Goal: Information Seeking & Learning: Learn about a topic

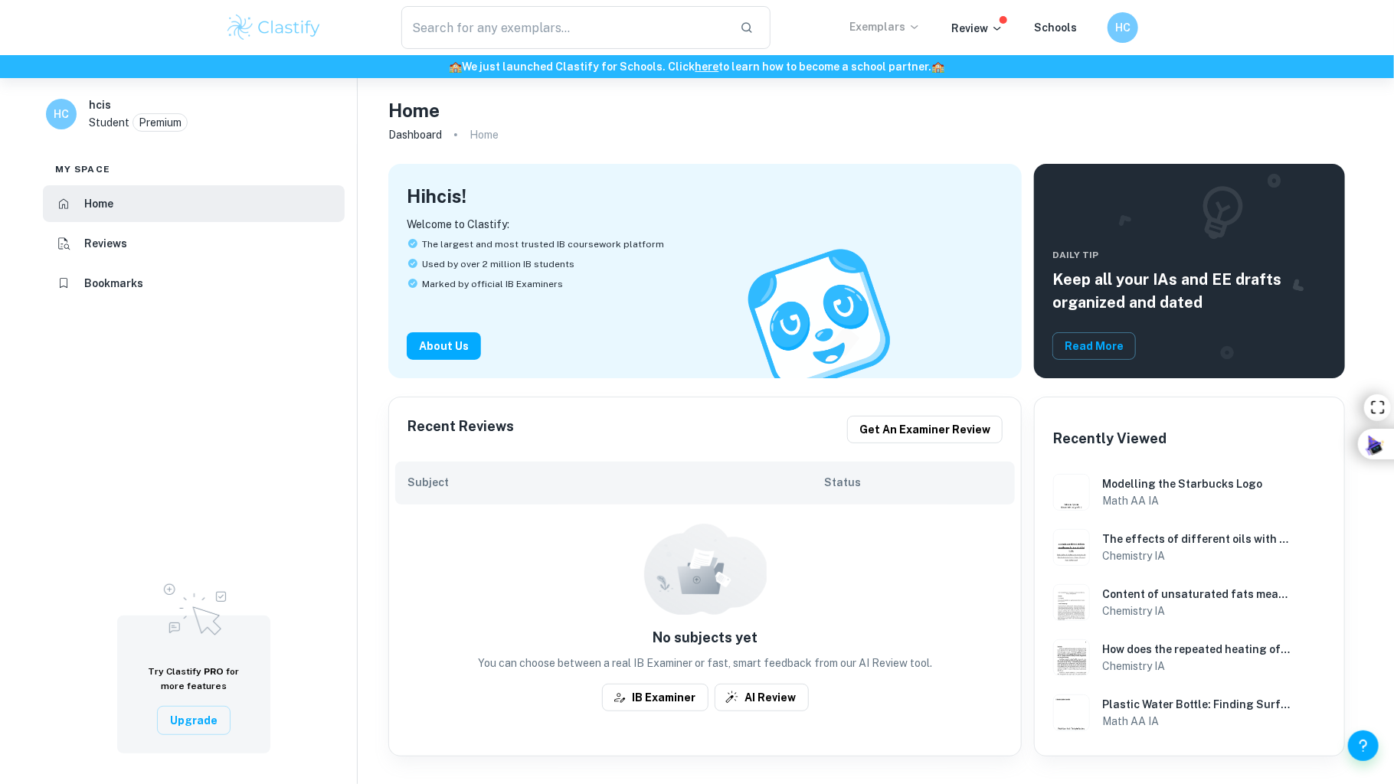
click at [859, 30] on p "Exemplars" at bounding box center [884, 26] width 71 height 17
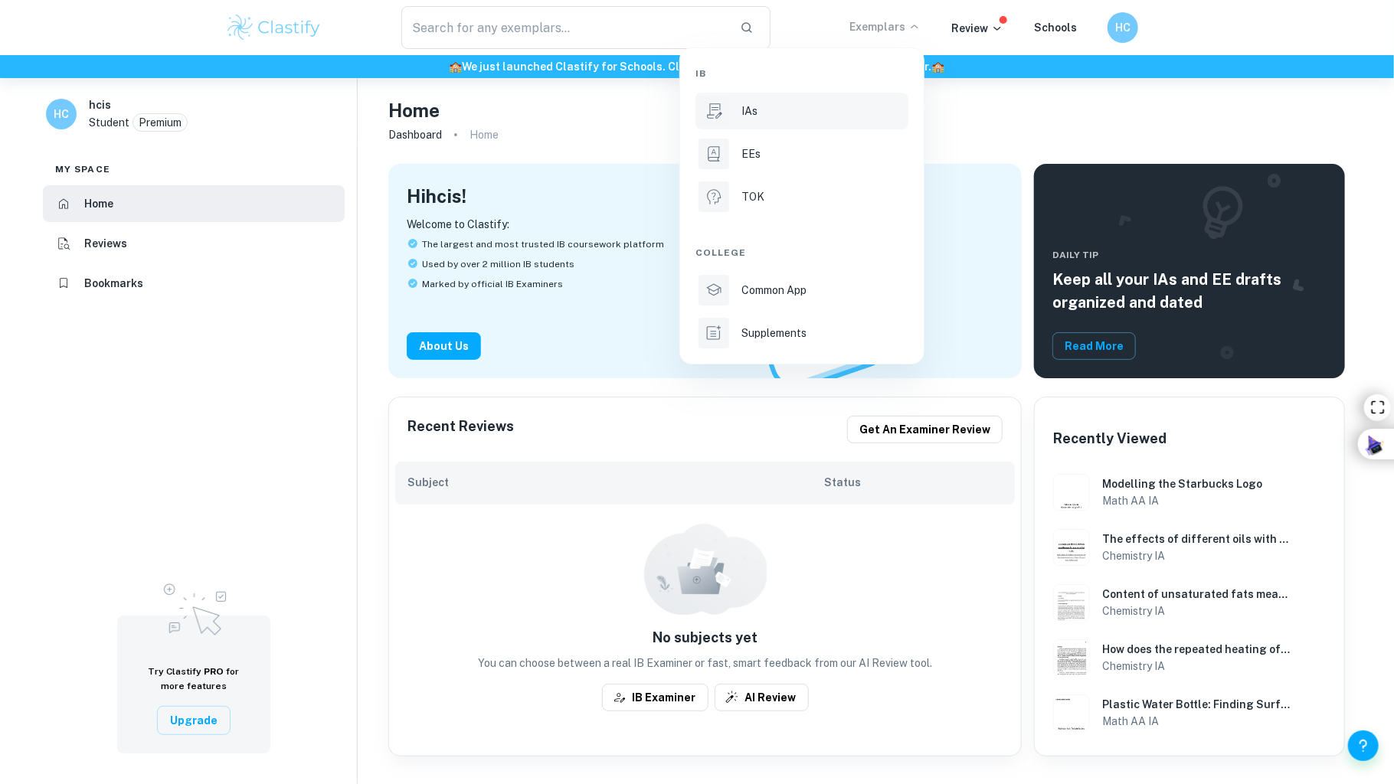
drag, startPoint x: 796, startPoint y: 102, endPoint x: 761, endPoint y: 106, distance: 35.4
click at [761, 106] on div "IAs" at bounding box center [823, 111] width 164 height 17
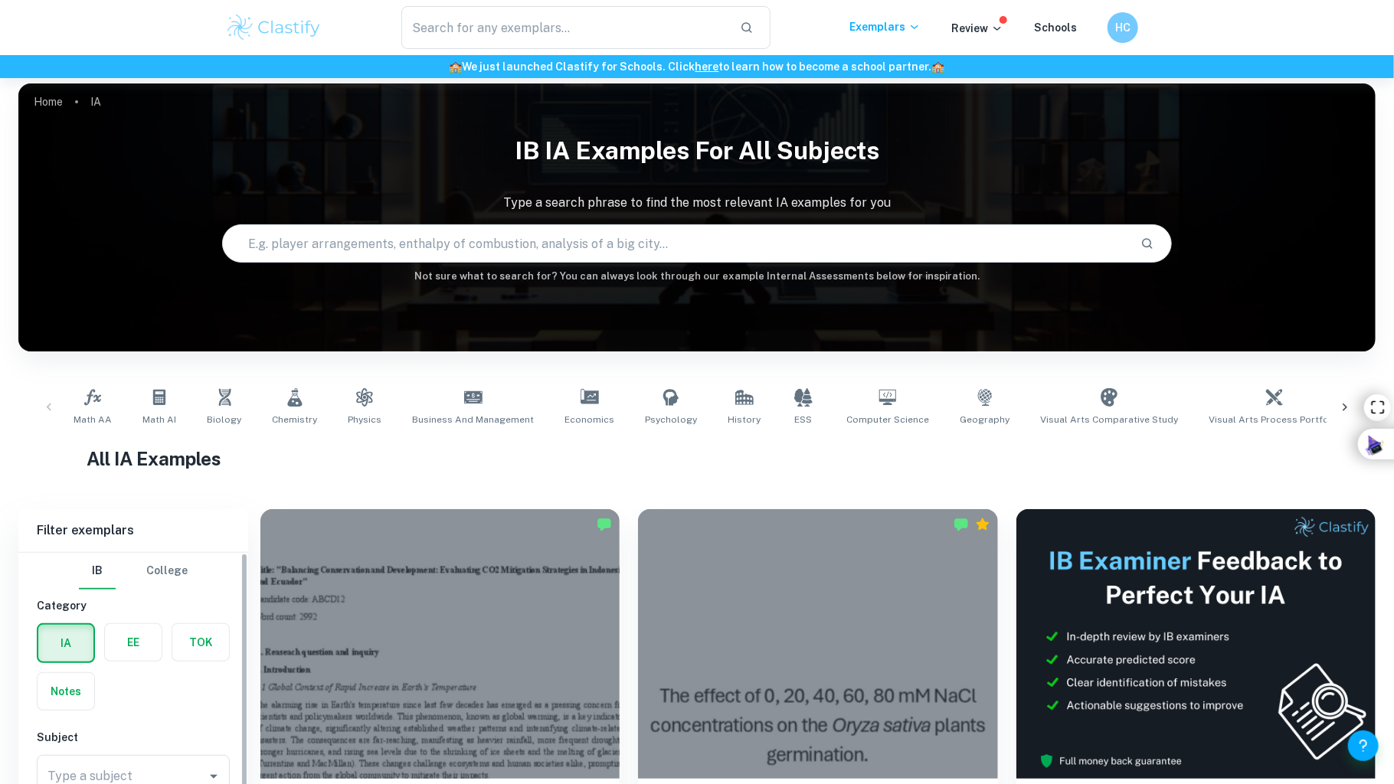
scroll to position [383, 0]
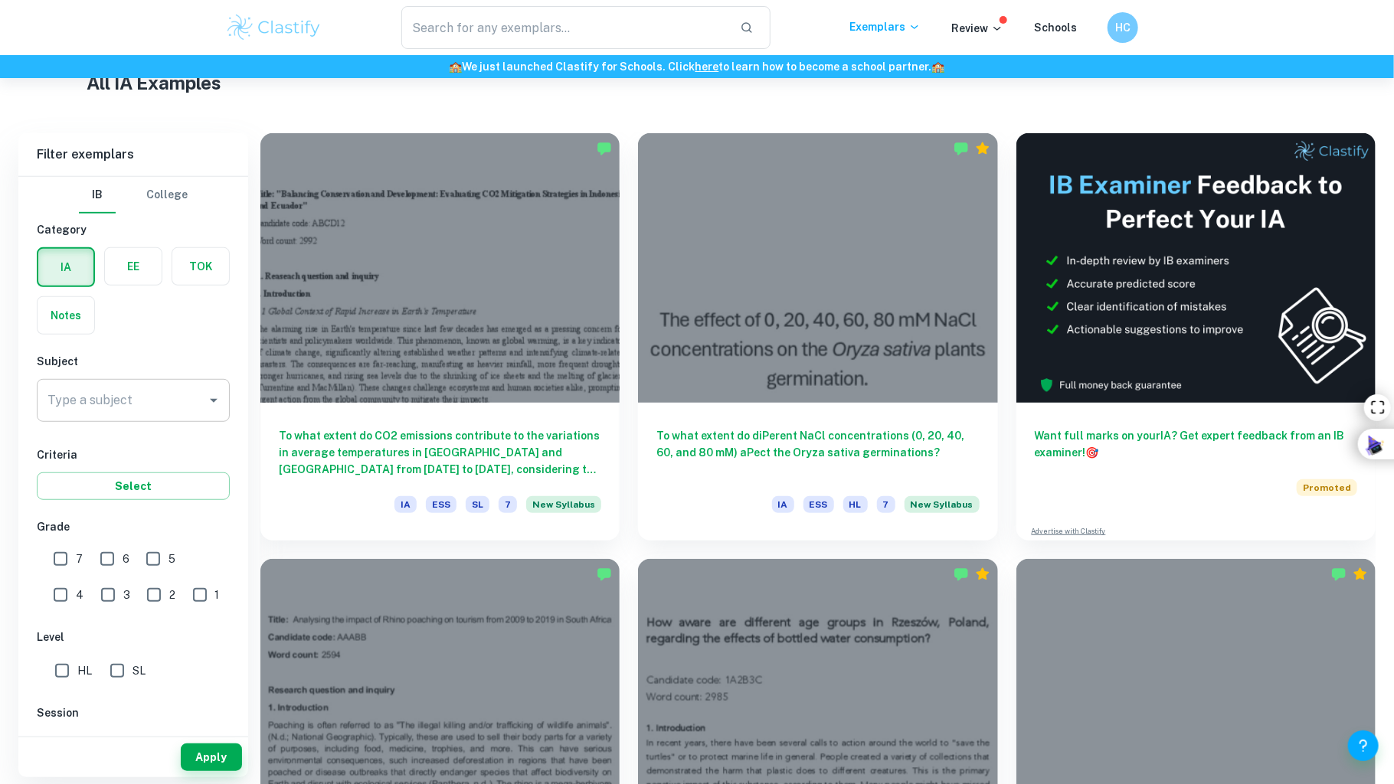
click at [149, 391] on input "Type a subject" at bounding box center [122, 400] width 156 height 29
click at [129, 518] on li "Math AI" at bounding box center [133, 532] width 193 height 28
click at [102, 480] on li "Math AA" at bounding box center [133, 477] width 193 height 28
type input "Math AA"
click at [71, 548] on input "7" at bounding box center [60, 559] width 31 height 31
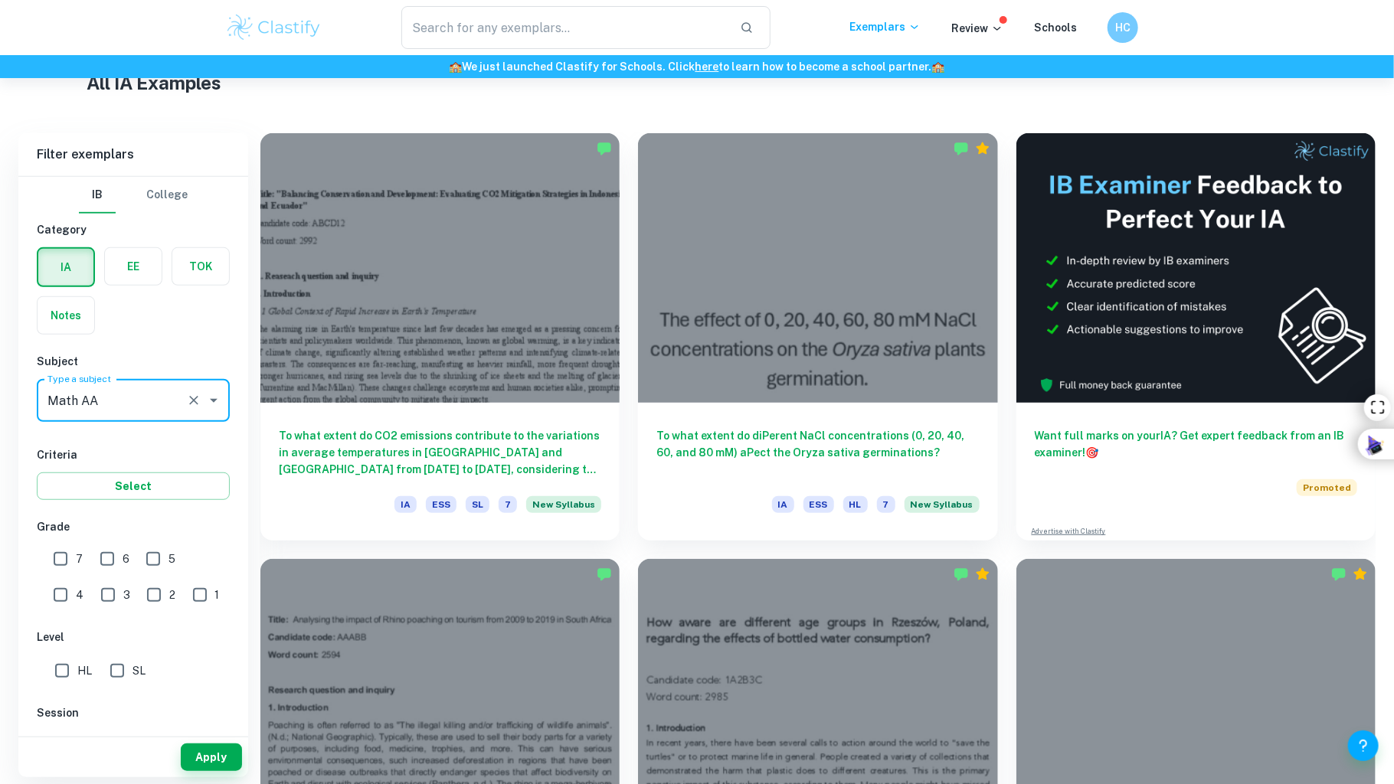
checkbox input "true"
click at [81, 677] on label "HL" at bounding box center [69, 671] width 45 height 31
click at [77, 677] on input "HL" at bounding box center [62, 671] width 31 height 31
checkbox input "true"
click at [217, 754] on button "Apply" at bounding box center [211, 758] width 61 height 28
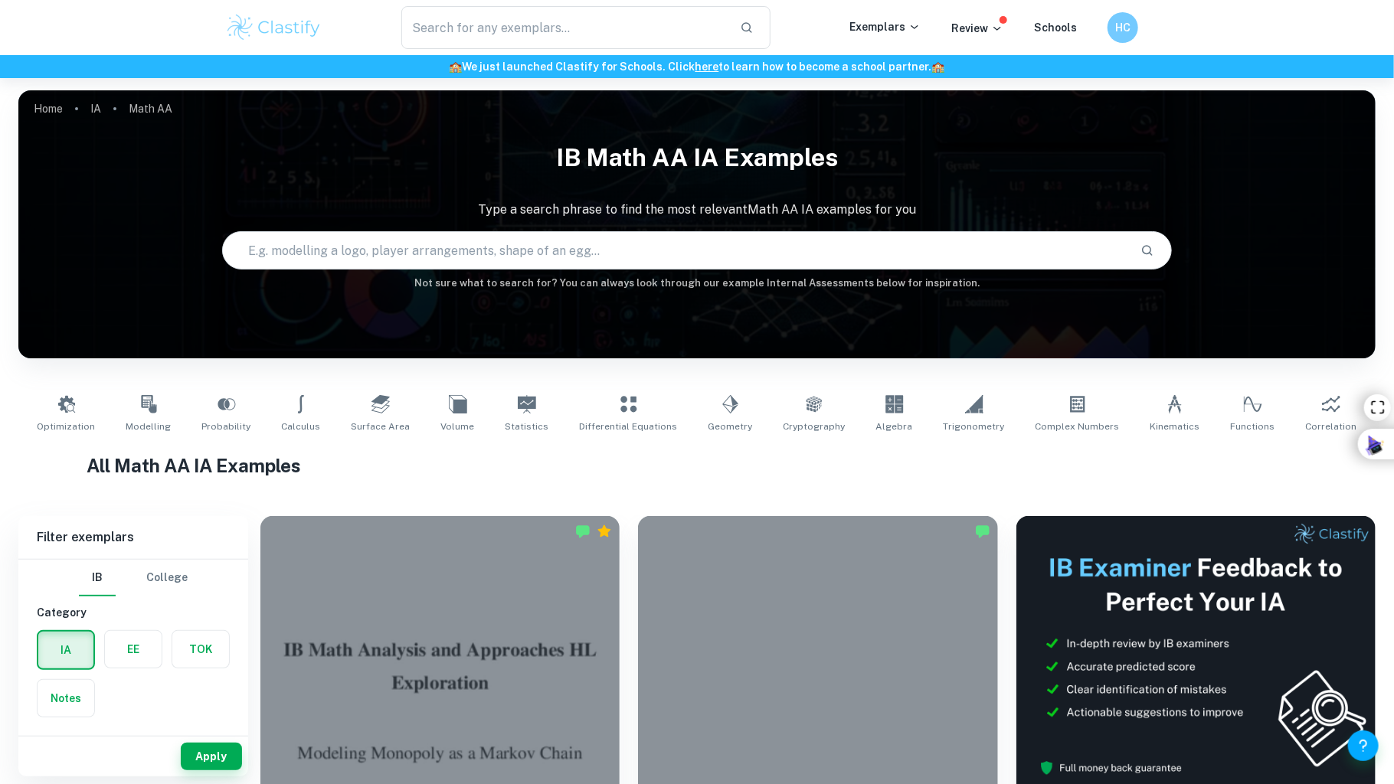
click at [722, 251] on input "text" at bounding box center [675, 250] width 905 height 43
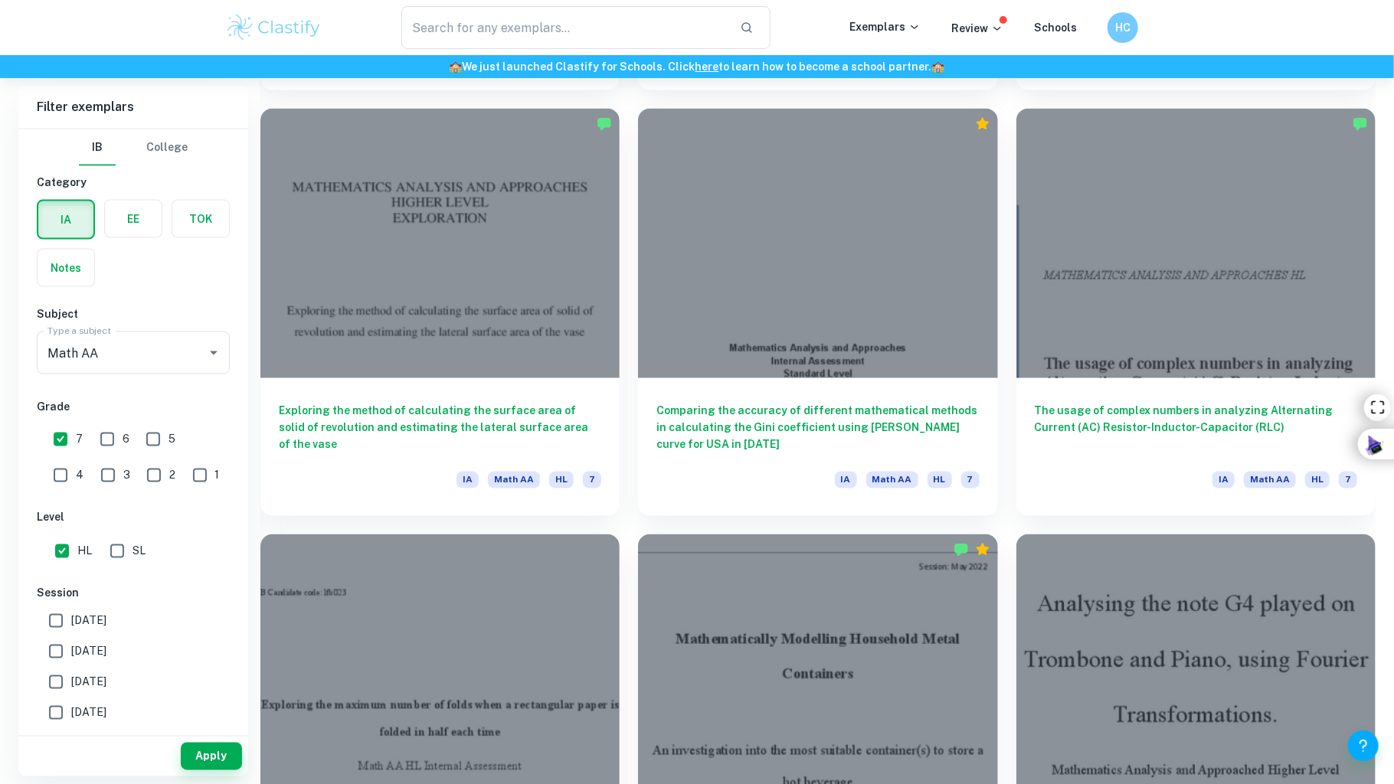
scroll to position [1151, 0]
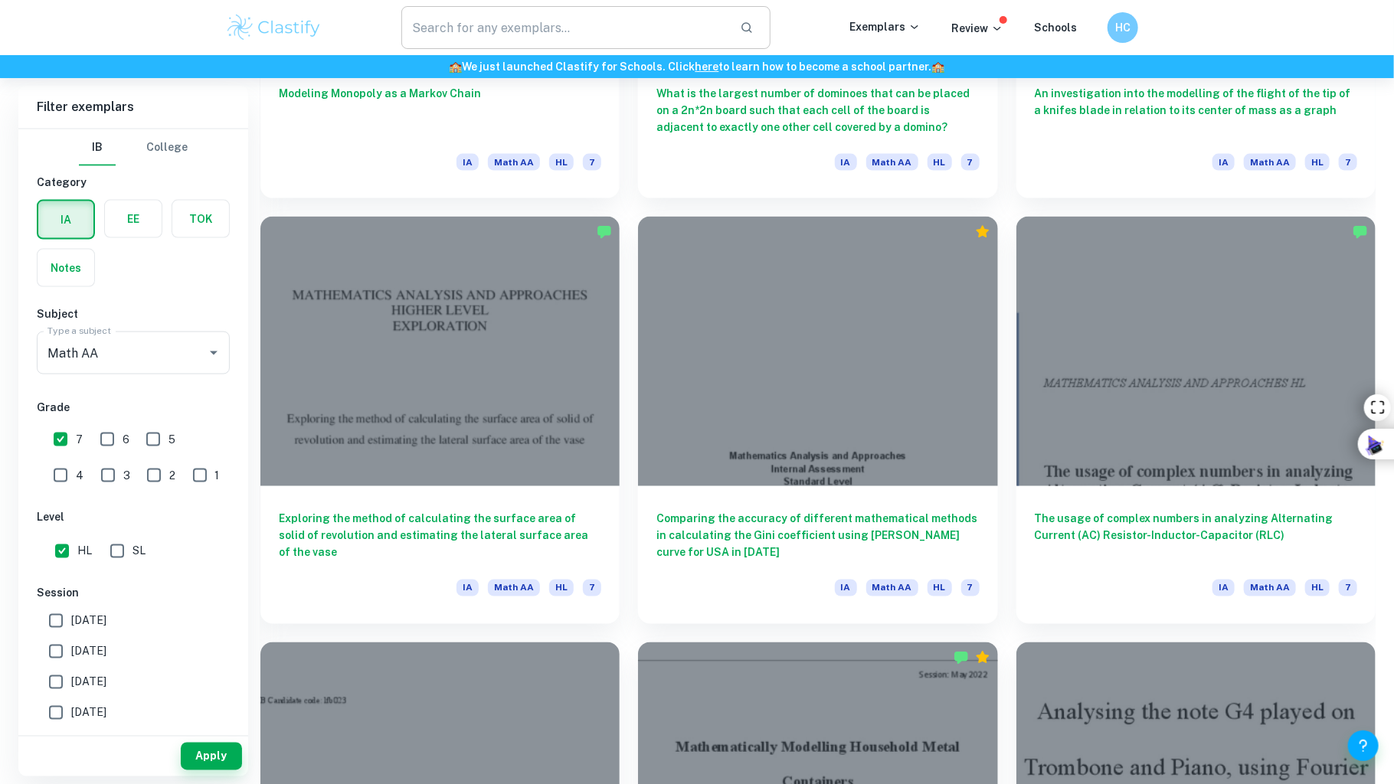
click at [564, 20] on input "text" at bounding box center [564, 27] width 326 height 43
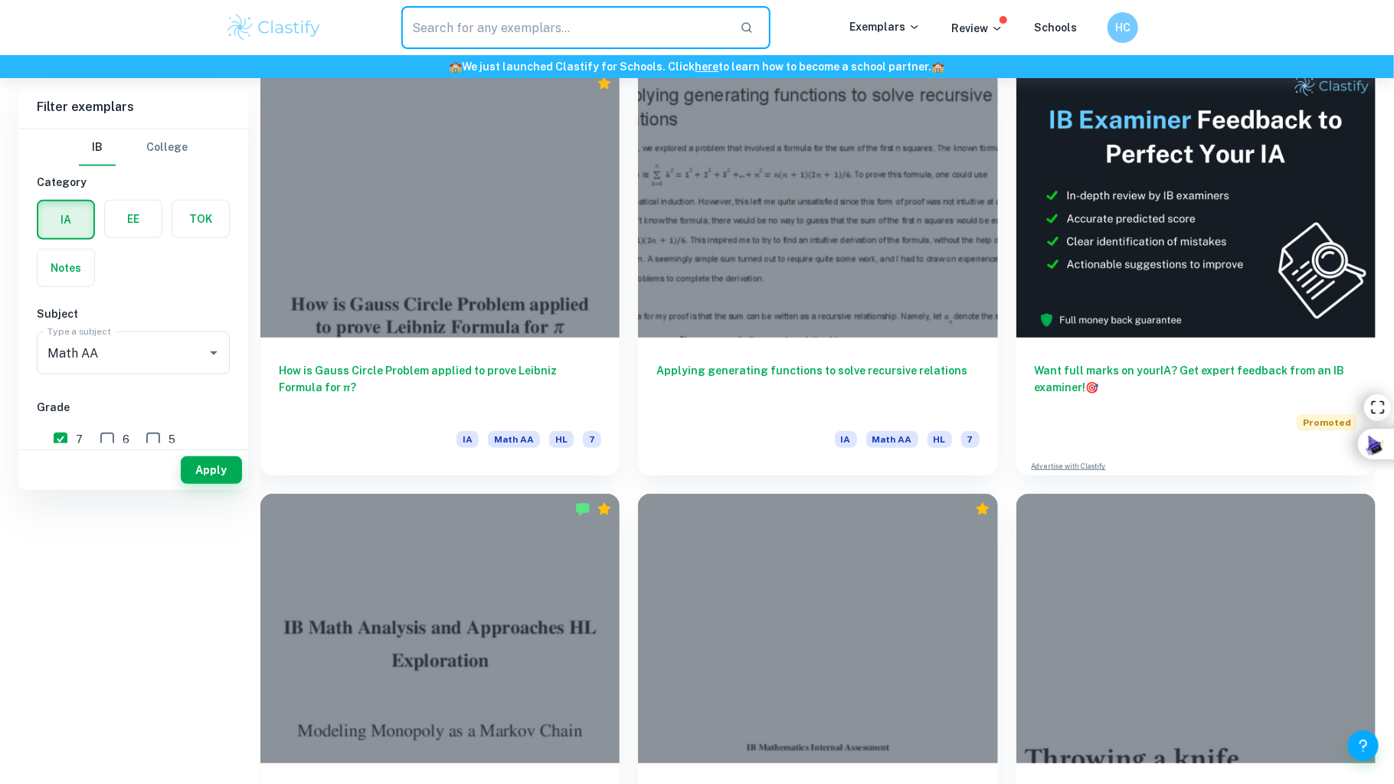
scroll to position [0, 0]
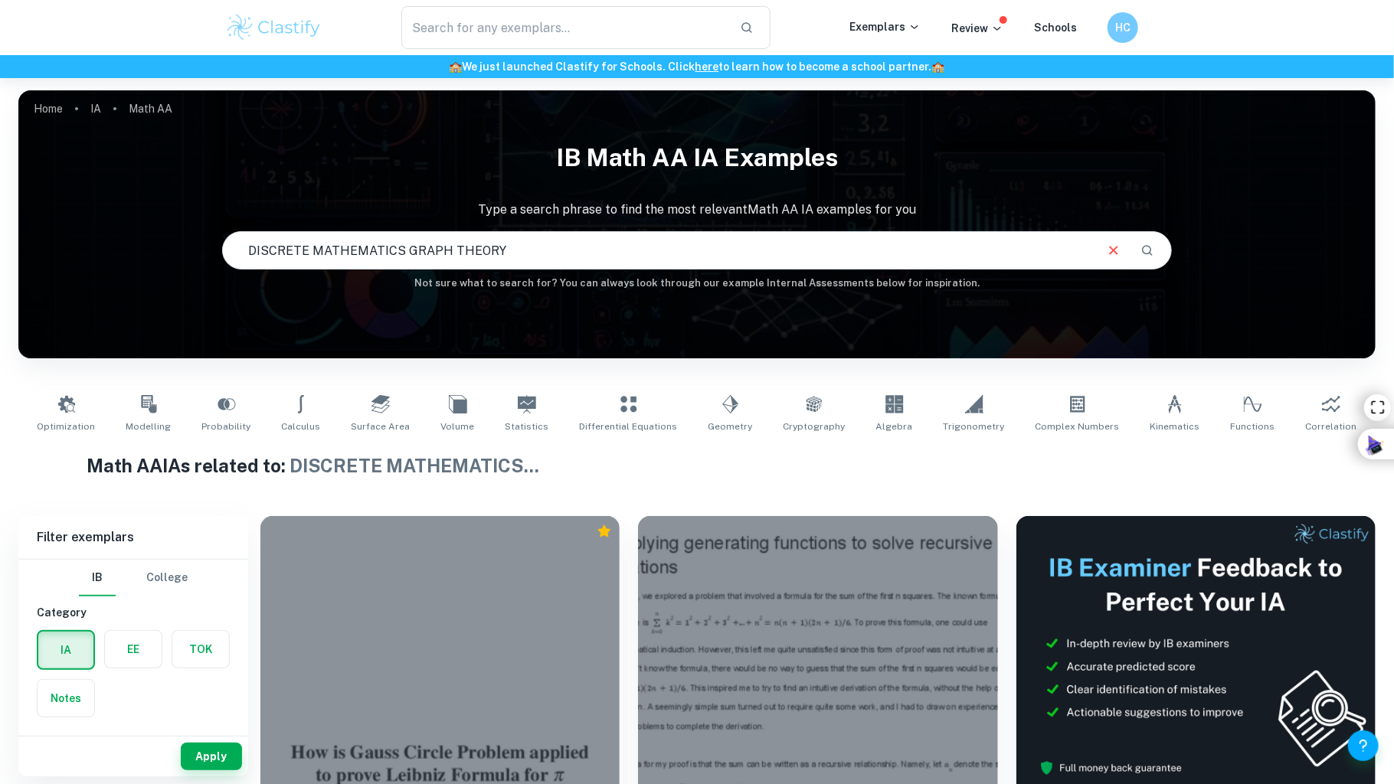
drag, startPoint x: 555, startPoint y: 257, endPoint x: 152, endPoint y: 276, distance: 404.0
click at [152, 276] on div "IB Math AA IA examples Type a search phrase to find the most relevant Math AA I…" at bounding box center [696, 212] width 1357 height 158
type input "optimisation using graph theory"
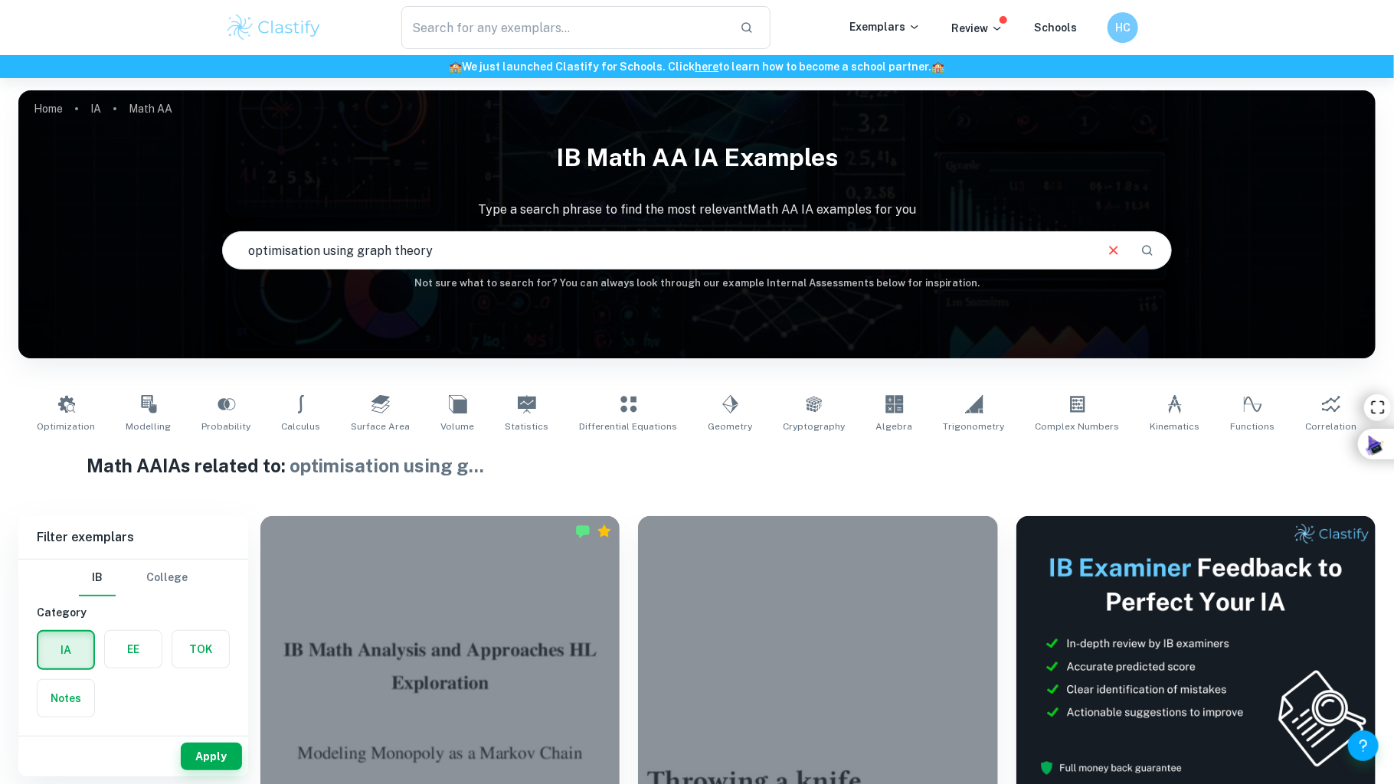
drag, startPoint x: 503, startPoint y: 242, endPoint x: 259, endPoint y: 244, distance: 244.3
drag, startPoint x: 259, startPoint y: 244, endPoint x: 477, endPoint y: 232, distance: 218.6
click at [477, 232] on input "optimisation using graph theory" at bounding box center [658, 250] width 870 height 43
click at [440, 255] on input "optimisation using graph theory" at bounding box center [658, 250] width 870 height 43
drag, startPoint x: 440, startPoint y: 255, endPoint x: 263, endPoint y: 254, distance: 176.9
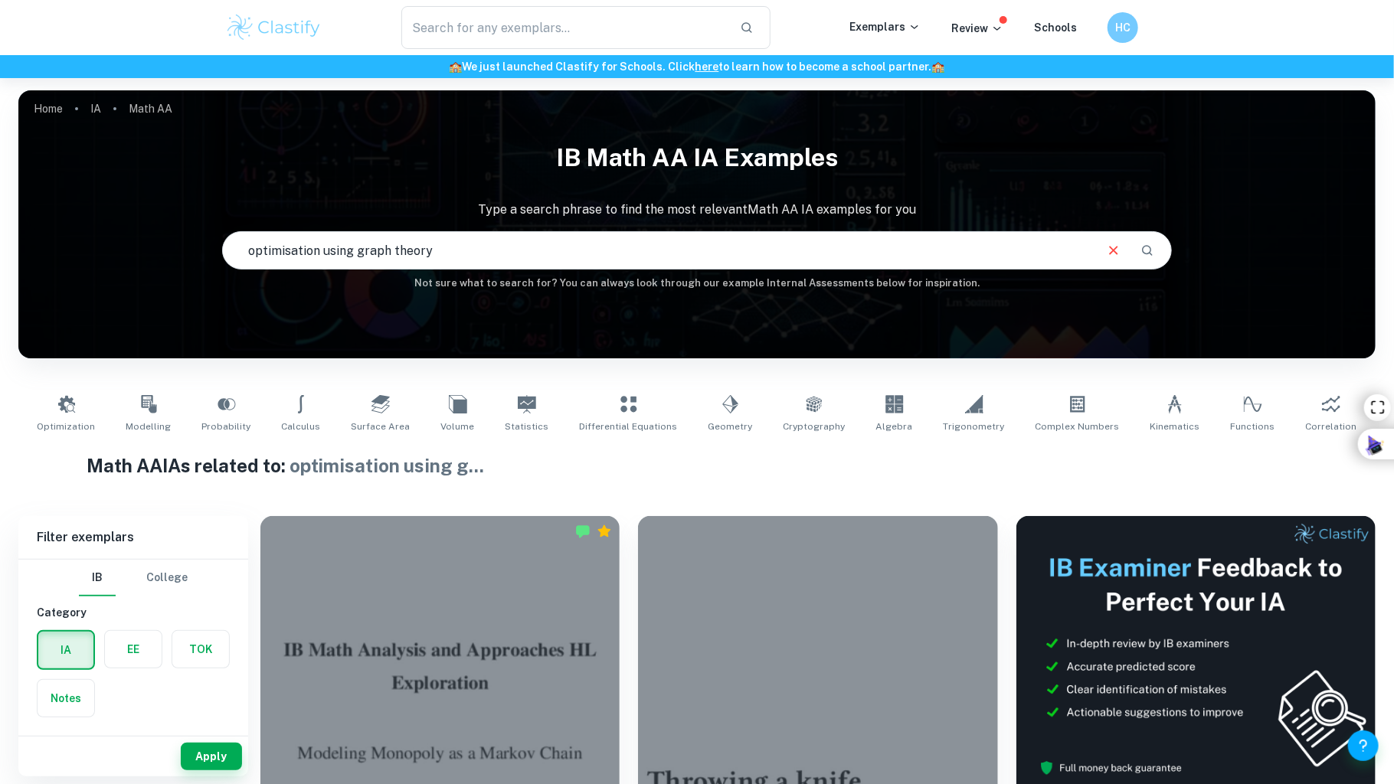
click at [263, 254] on input "optimisation using graph theory" at bounding box center [658, 250] width 870 height 43
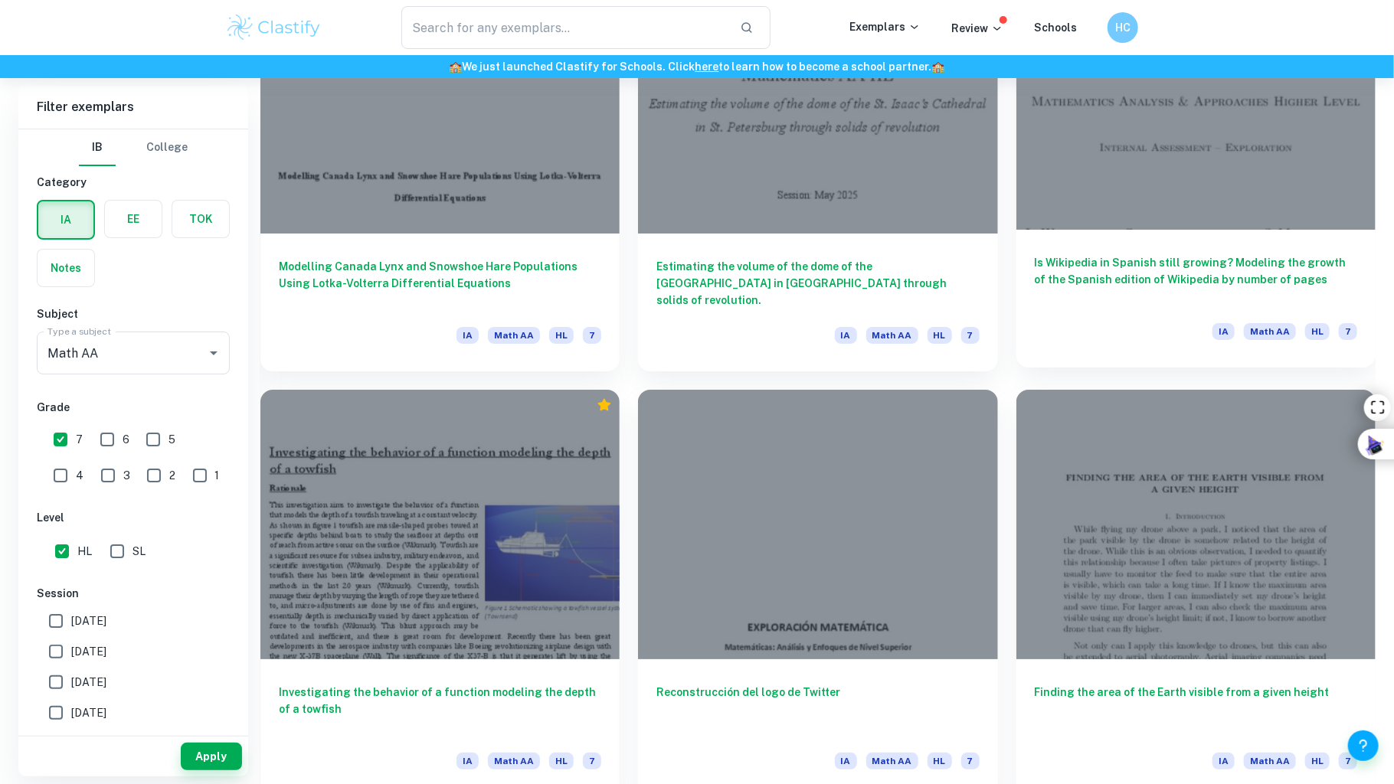
scroll to position [3111, 0]
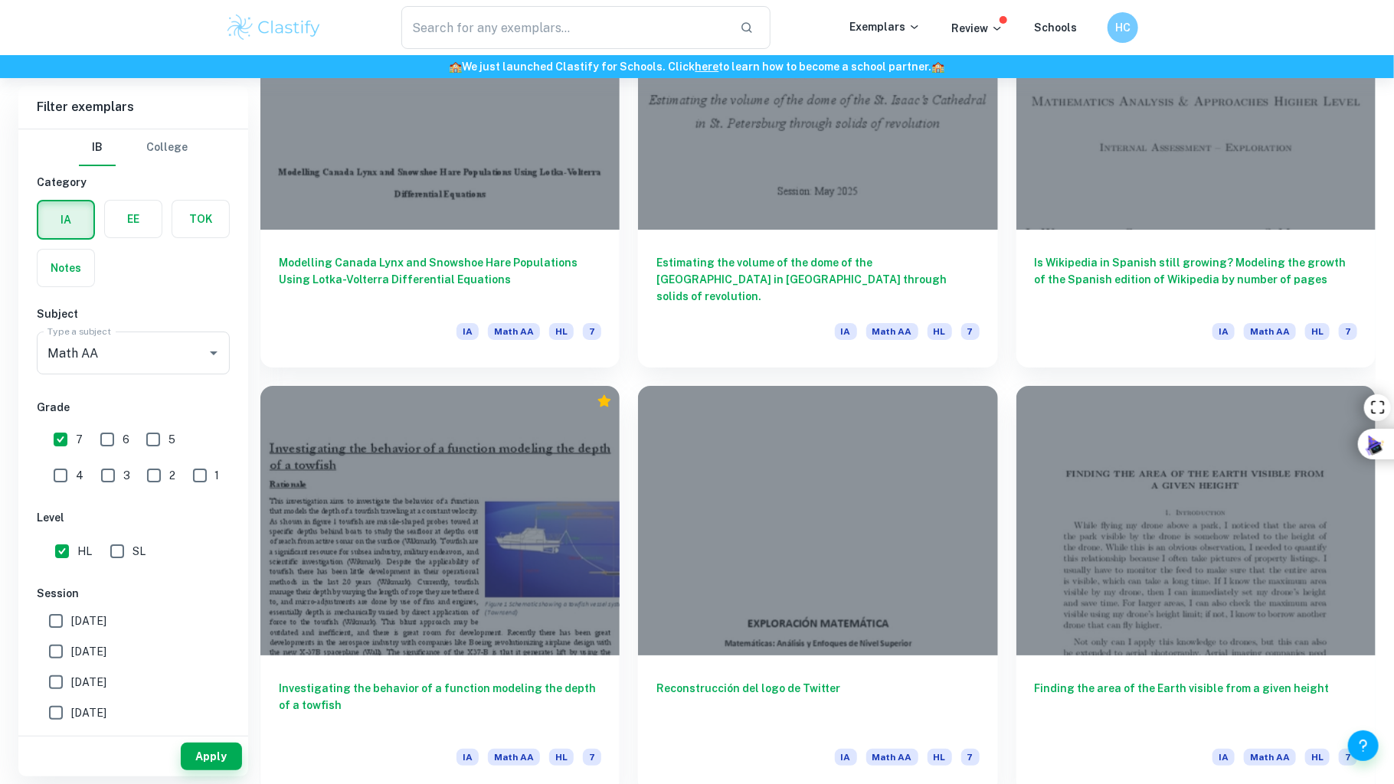
drag, startPoint x: 1116, startPoint y: 269, endPoint x: 633, endPoint y: 381, distance: 496.2
click at [633, 381] on div "Reconstrucción del logo de Twitter IA Math AA HL 7" at bounding box center [809, 581] width 378 height 426
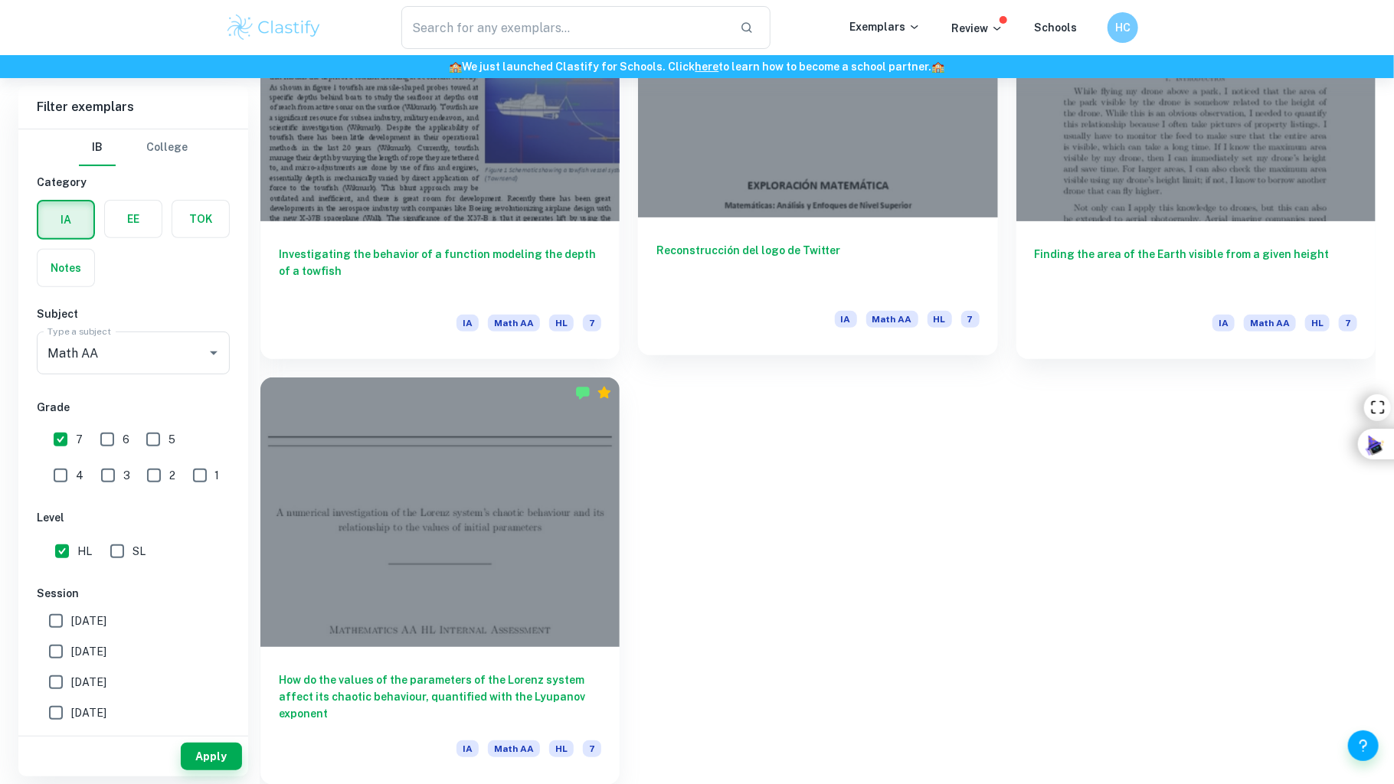
scroll to position [3544, 0]
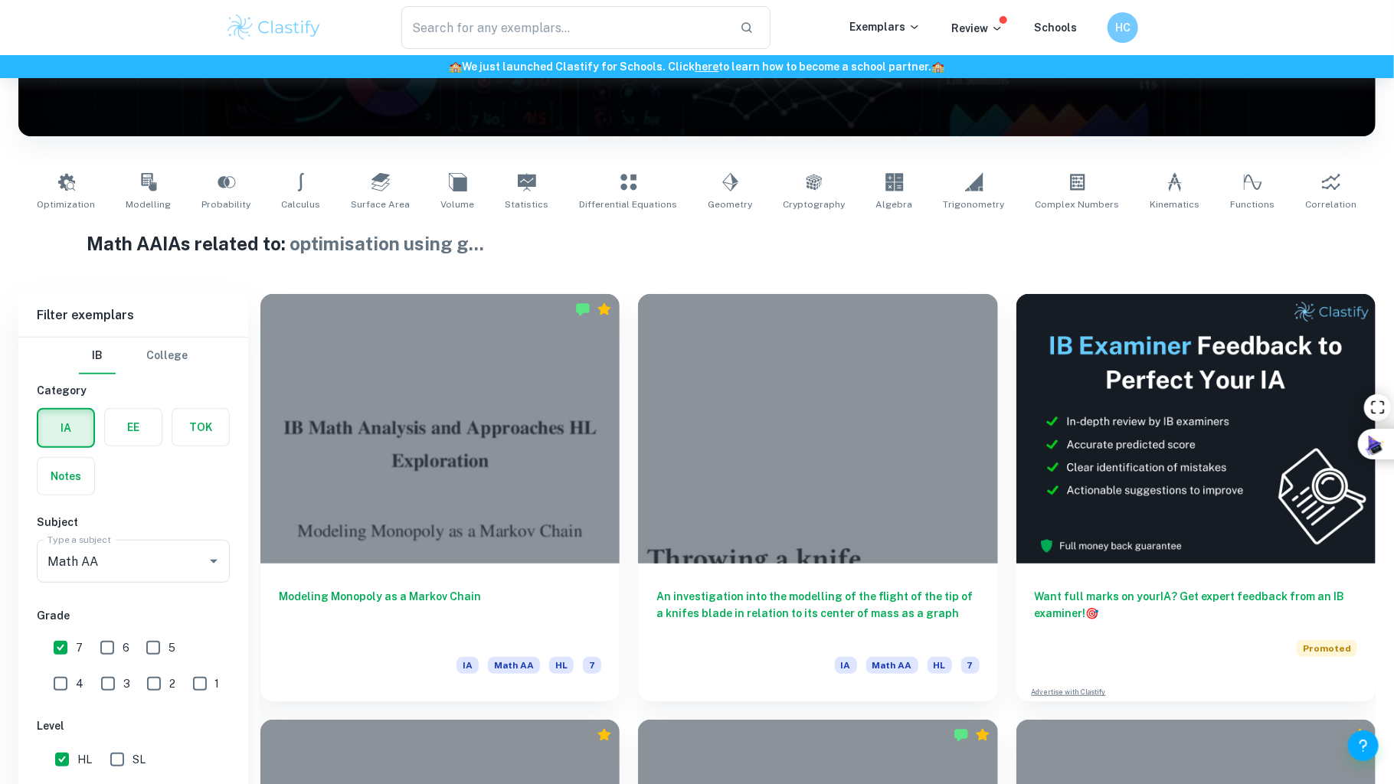
scroll to position [355, 0]
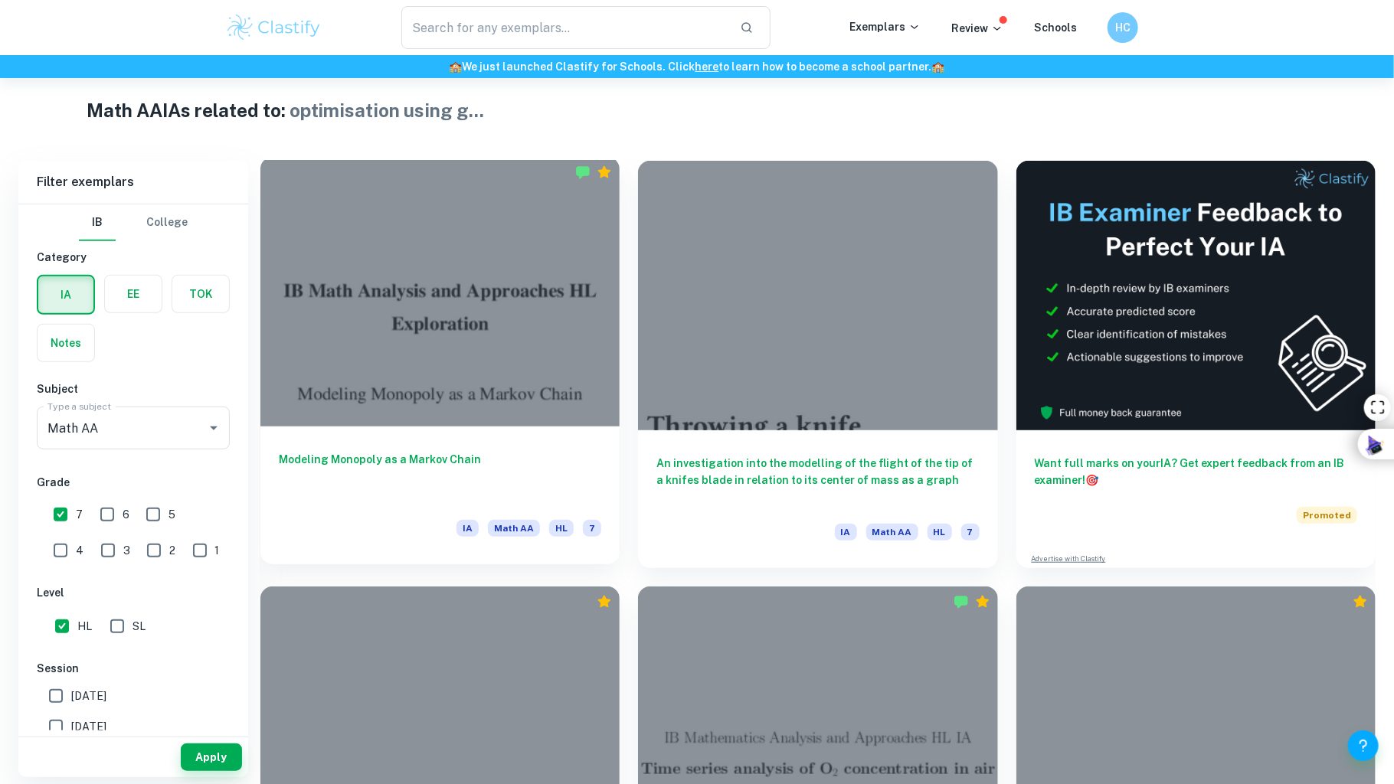
click at [491, 228] on div at bounding box center [439, 292] width 359 height 270
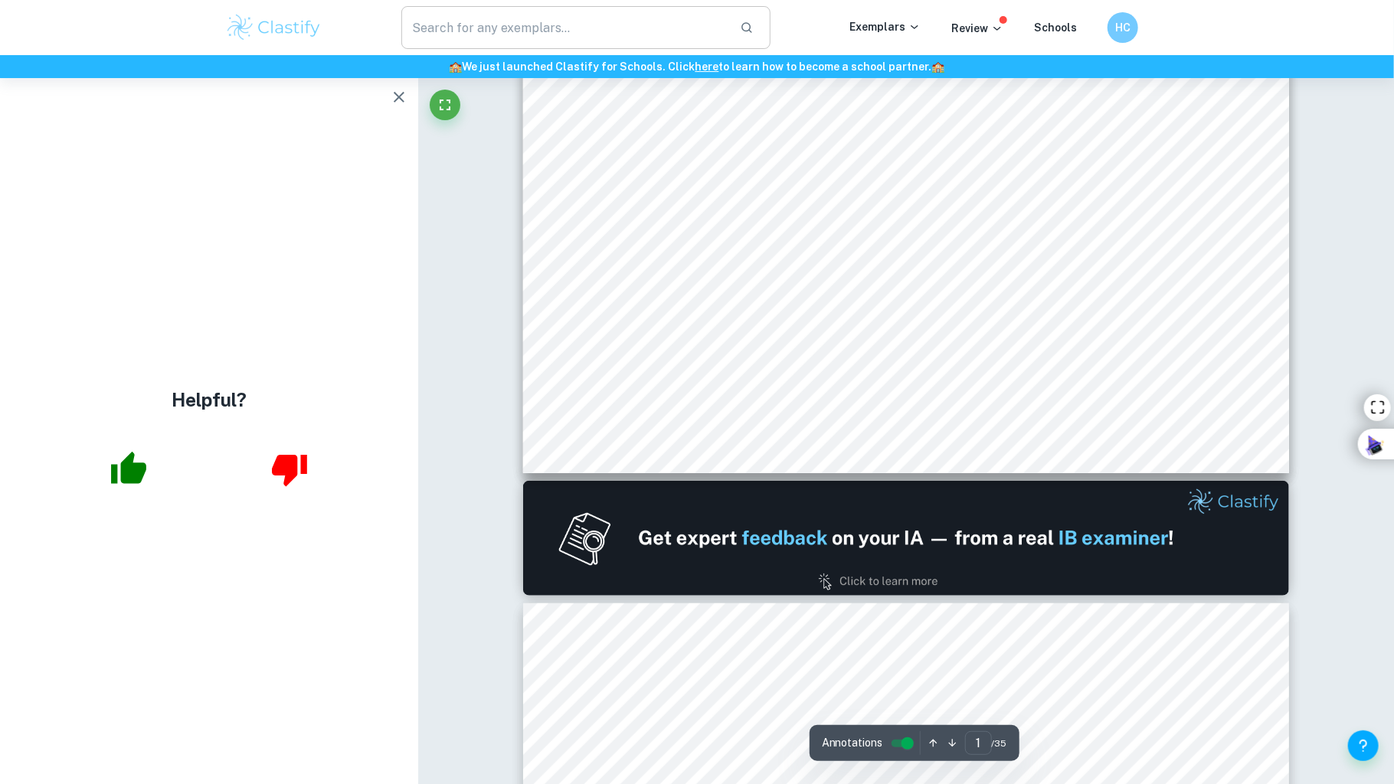
scroll to position [646, 0]
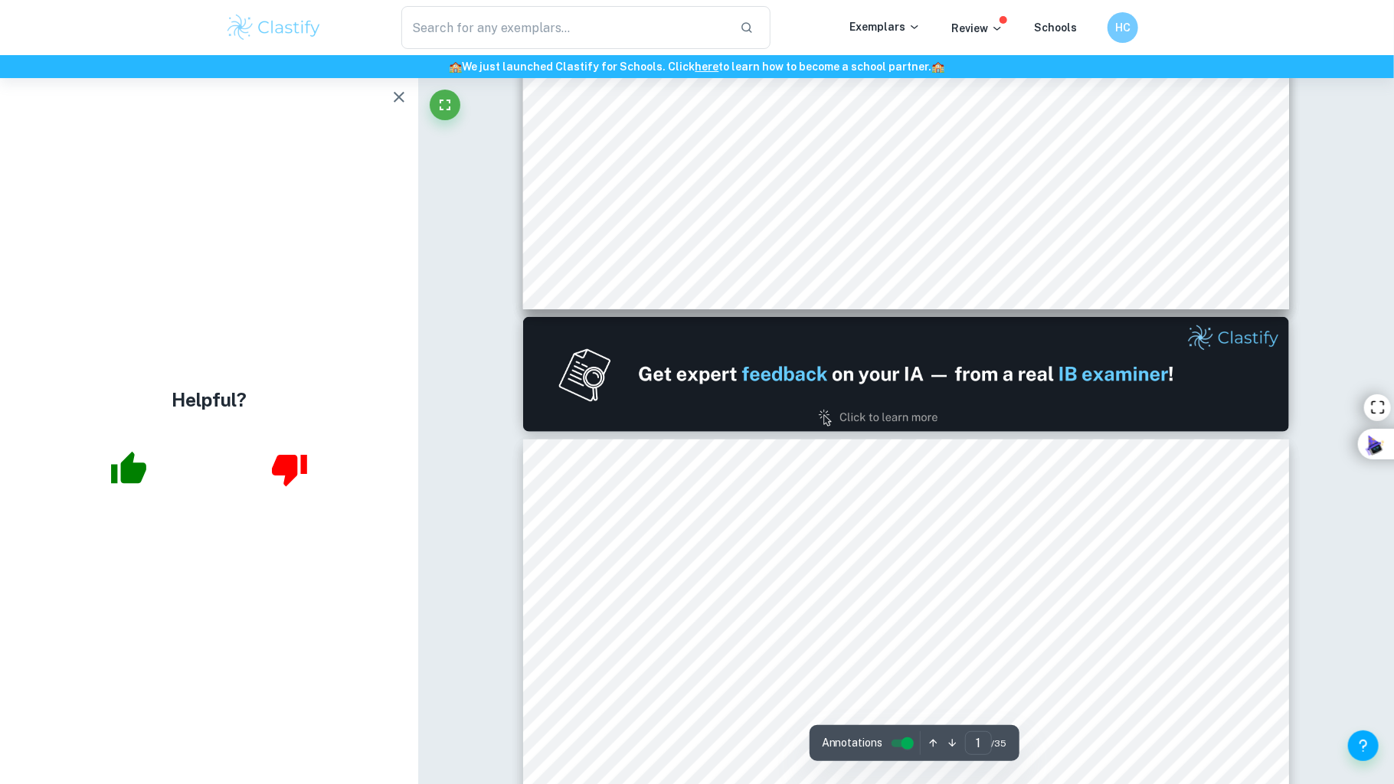
type input "2"
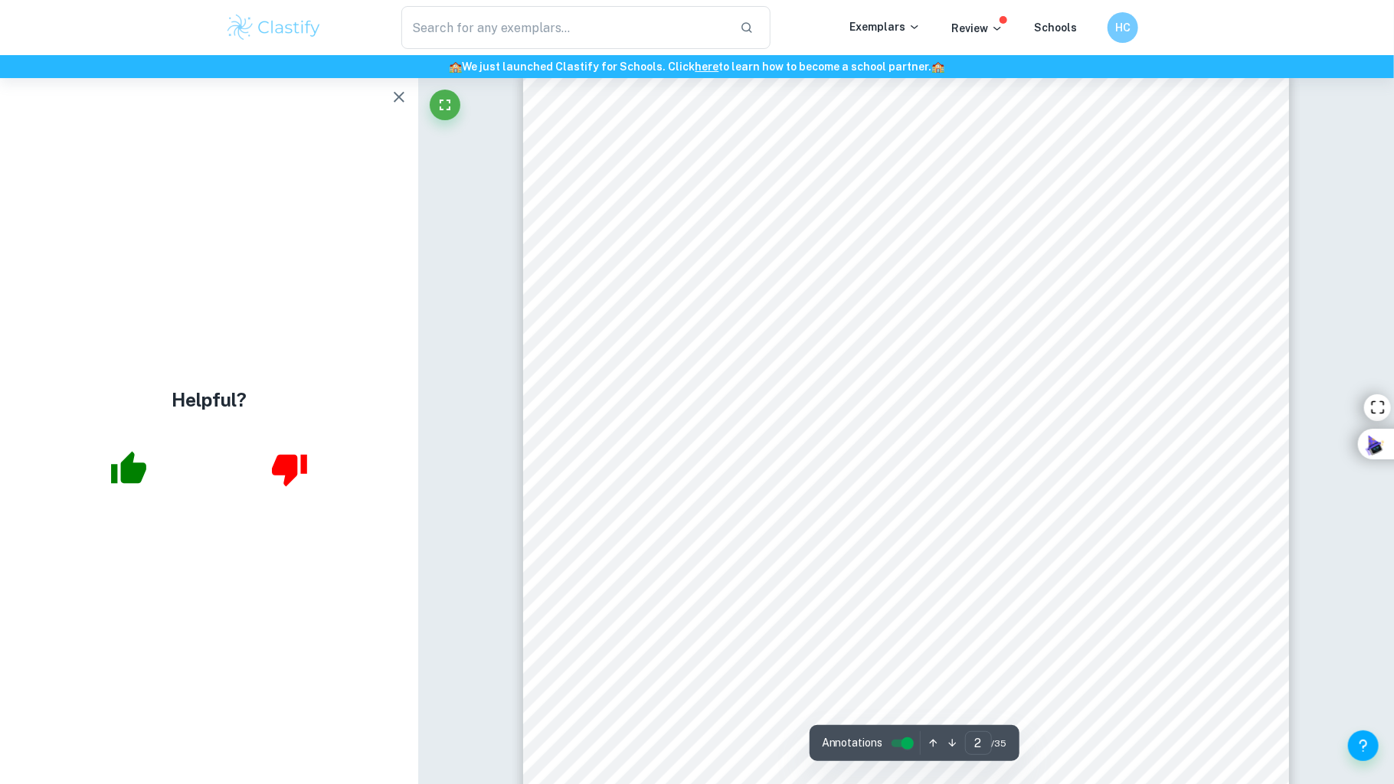
scroll to position [1153, 0]
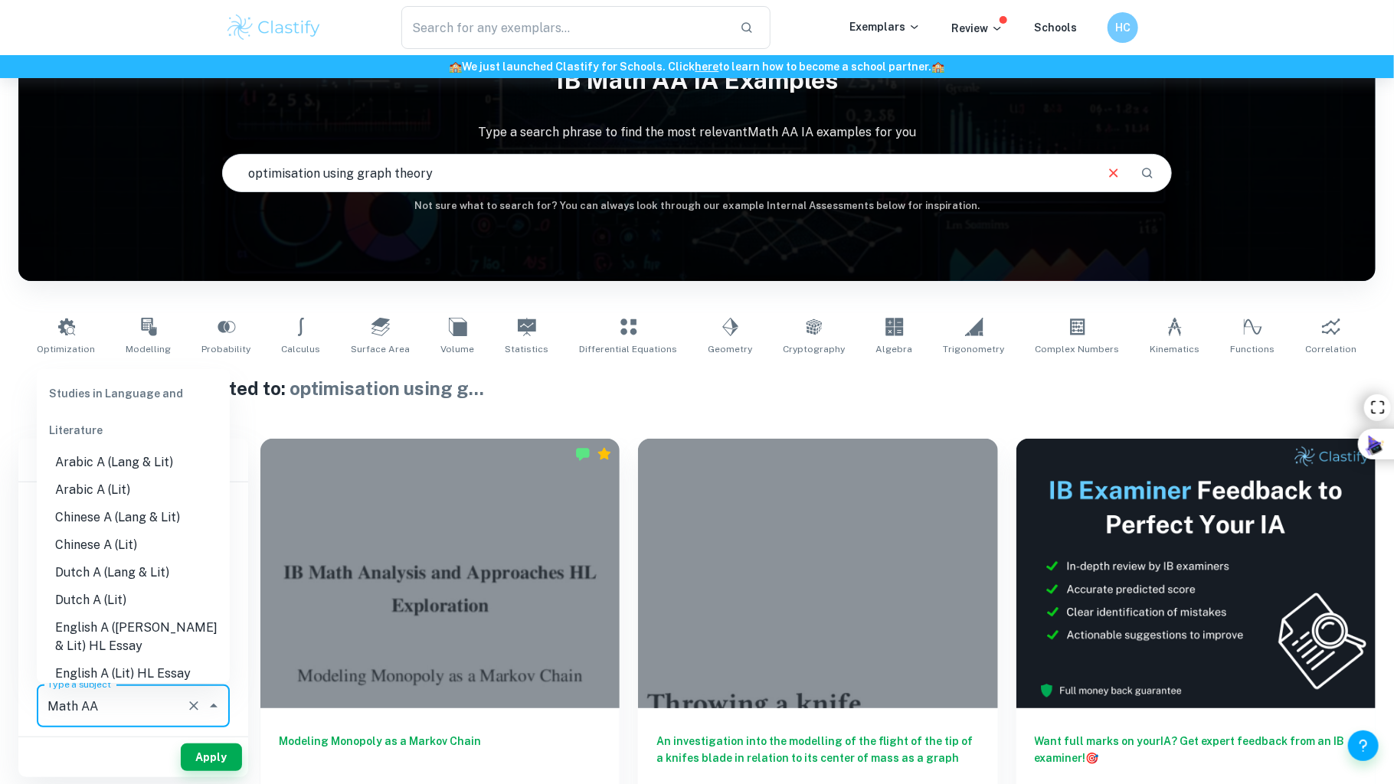
scroll to position [1879, 0]
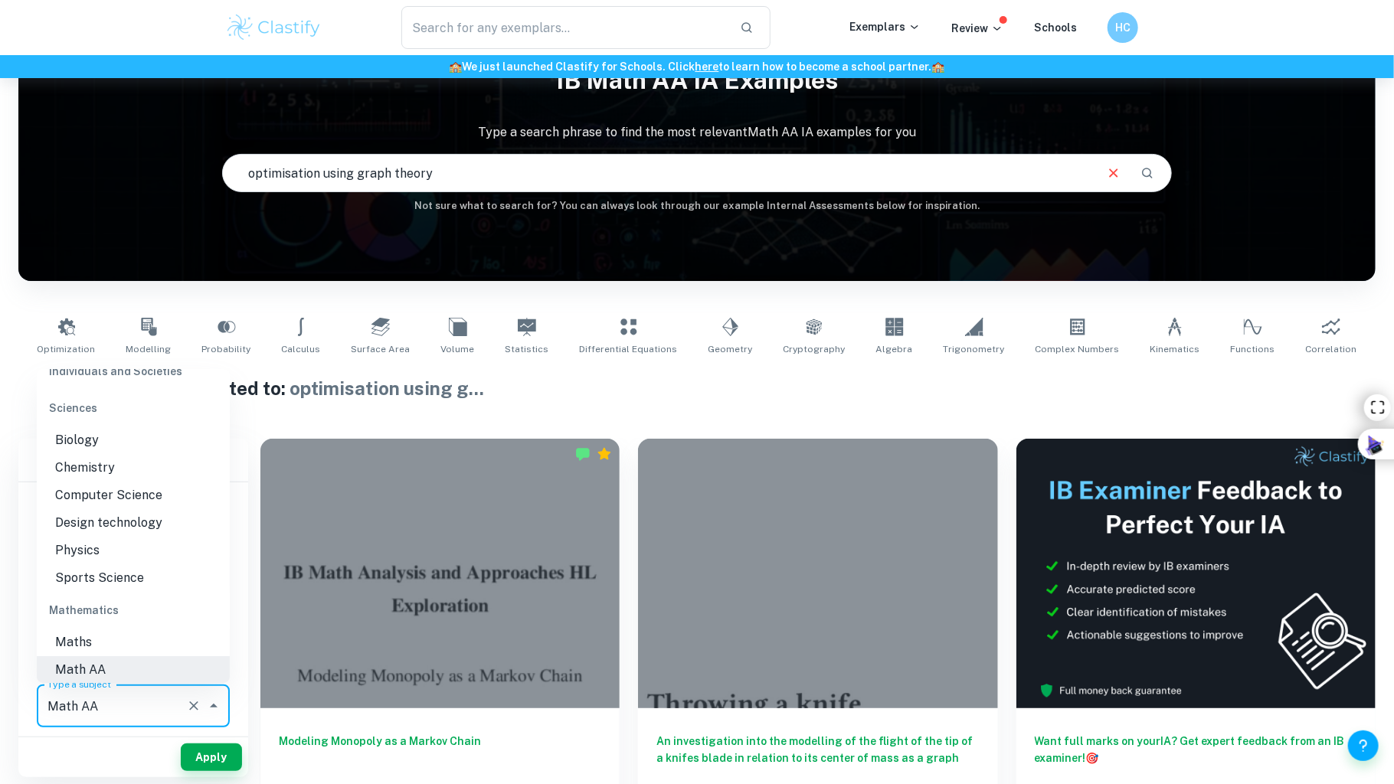
click at [107, 716] on input "Math AA" at bounding box center [112, 706] width 136 height 29
click at [106, 640] on li "Maths" at bounding box center [133, 644] width 193 height 28
type input "Maths"
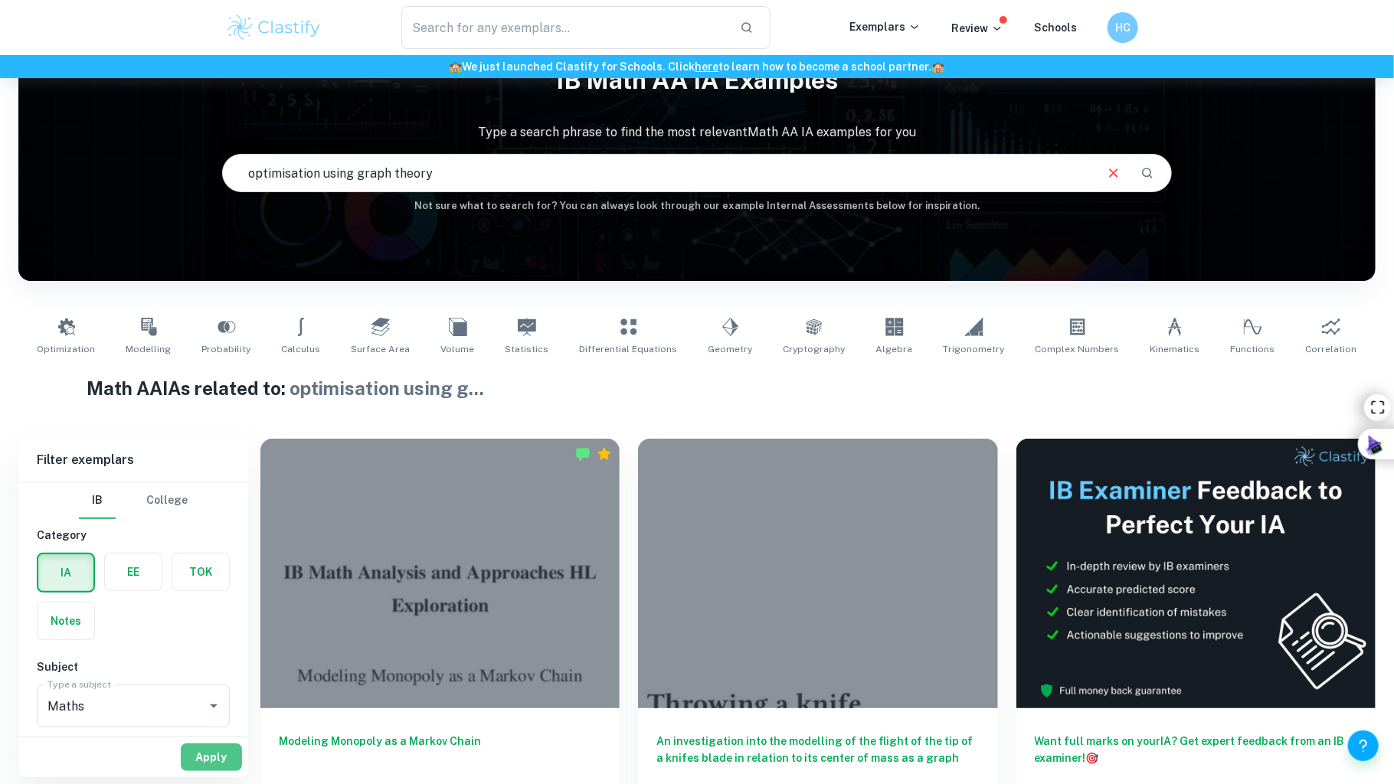
click at [201, 745] on button "Apply" at bounding box center [211, 758] width 61 height 28
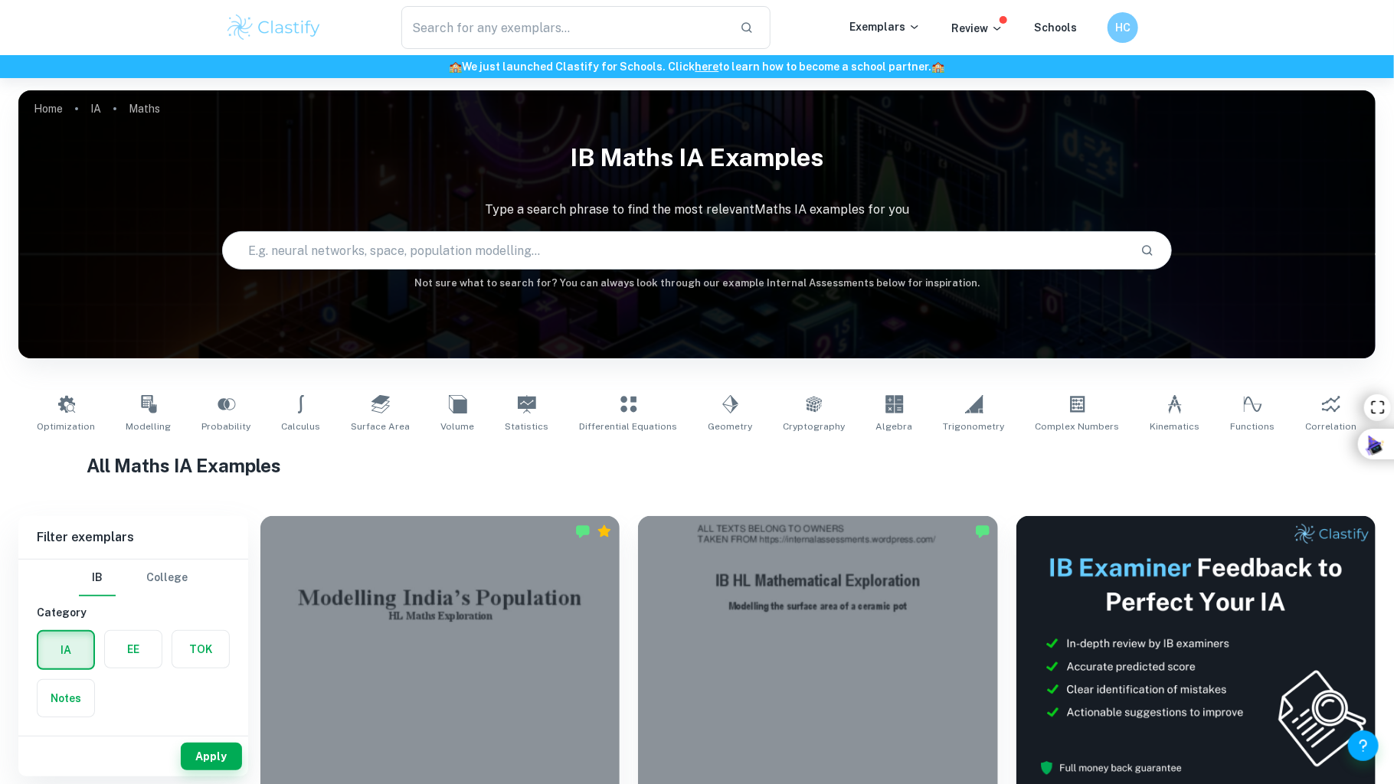
click at [499, 250] on input "text" at bounding box center [675, 250] width 905 height 43
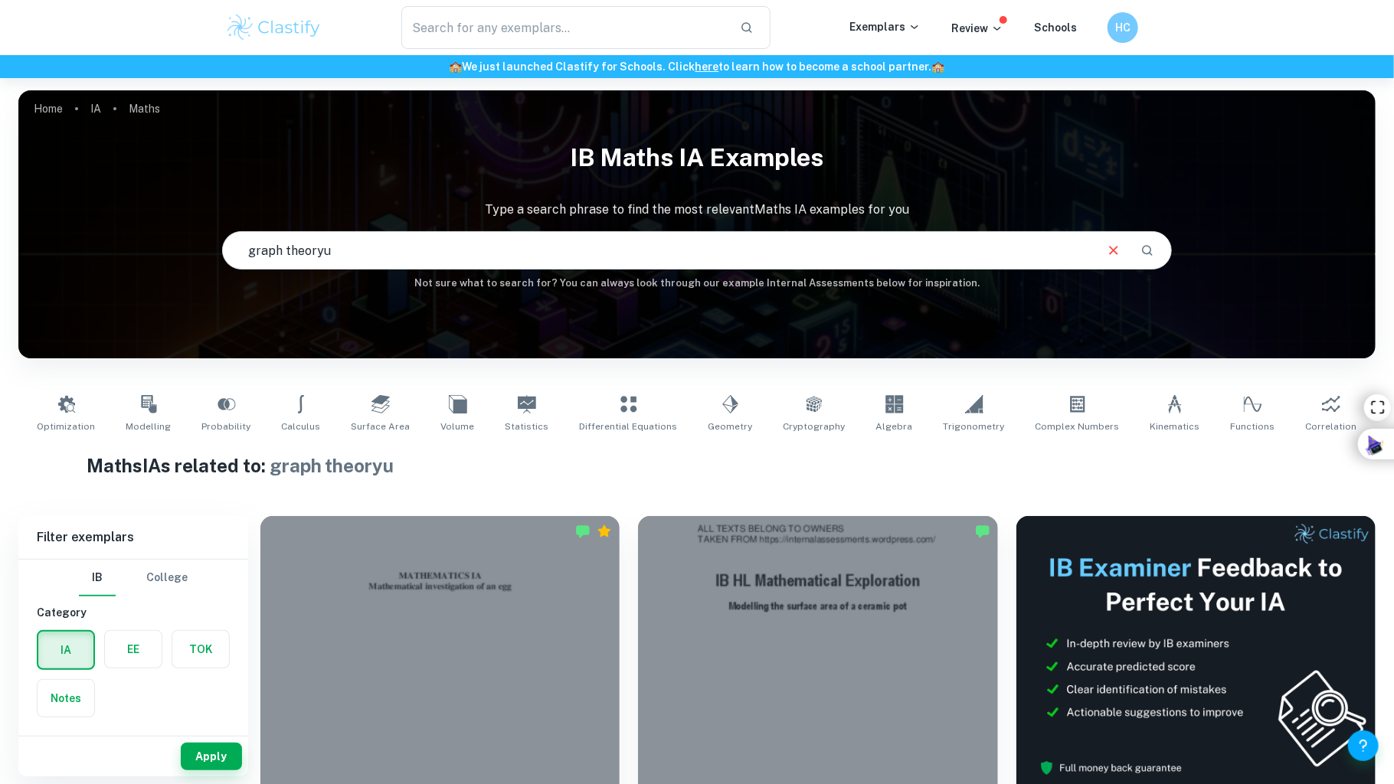
click at [352, 236] on input "graph theoryu" at bounding box center [658, 250] width 870 height 43
type input "g"
type input "weighted graph analysis"
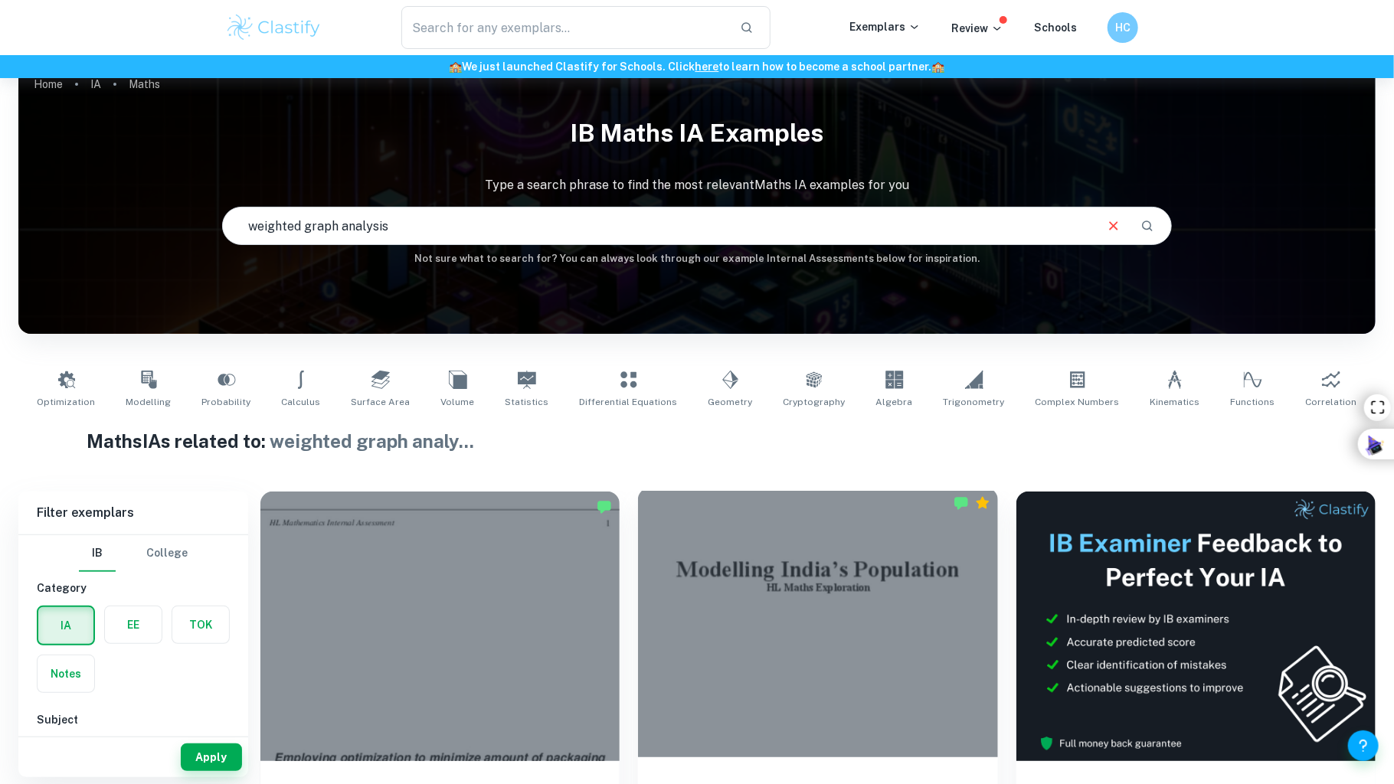
scroll to position [23, 0]
